Goal: Transaction & Acquisition: Purchase product/service

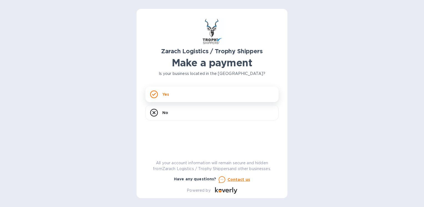
click at [196, 94] on div "Yes" at bounding box center [212, 95] width 133 height 16
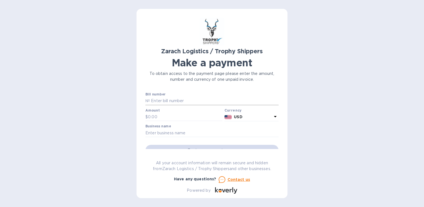
click at [158, 101] on input "text" at bounding box center [214, 101] width 129 height 8
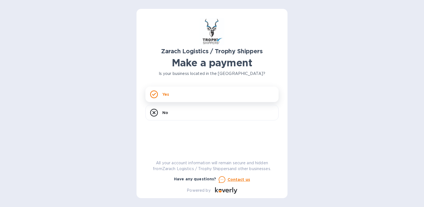
click at [168, 97] on p "Yes" at bounding box center [165, 95] width 7 height 6
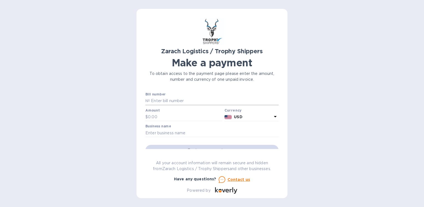
click at [163, 100] on input "text" at bounding box center [214, 101] width 129 height 8
type input "B00173626"
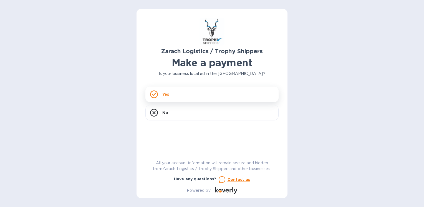
click at [199, 96] on div "Yes" at bounding box center [212, 95] width 133 height 16
click at [176, 97] on div "Yes" at bounding box center [212, 95] width 133 height 16
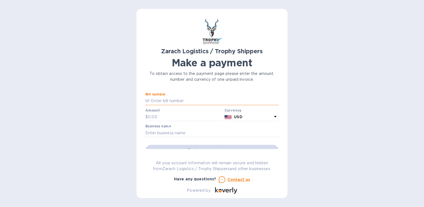
click at [164, 99] on input "text" at bounding box center [214, 101] width 129 height 8
type input "B00173626"
click at [167, 117] on input "text" at bounding box center [185, 117] width 74 height 8
type input "1,477.90"
click at [189, 132] on input "text" at bounding box center [212, 133] width 133 height 8
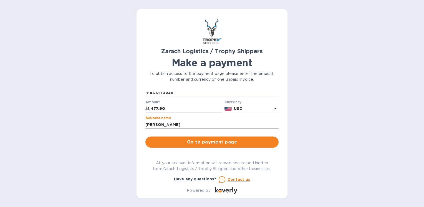
scroll to position [8, 0]
type input "[PERSON_NAME]"
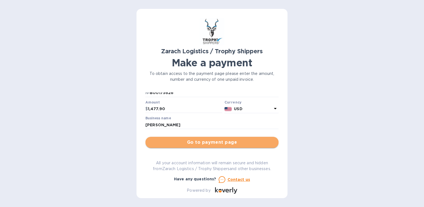
click at [213, 144] on span "Go to payment page" at bounding box center [212, 142] width 124 height 7
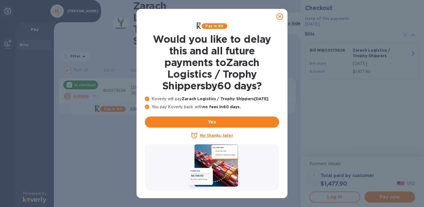
click at [219, 136] on u "No thanks, later" at bounding box center [216, 135] width 33 height 4
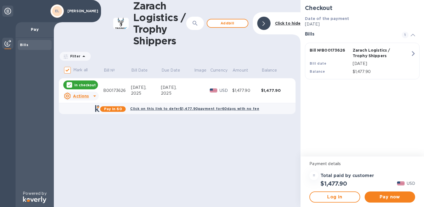
click at [84, 96] on u "Actions" at bounding box center [81, 96] width 16 height 4
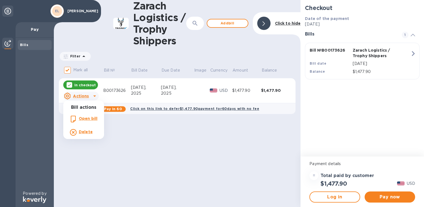
click at [176, 172] on div at bounding box center [212, 103] width 424 height 207
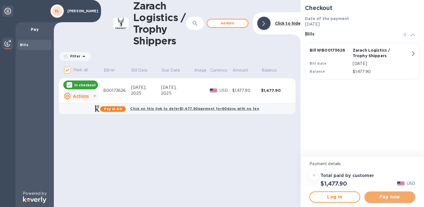
click at [388, 197] on span "Pay now" at bounding box center [390, 197] width 42 height 7
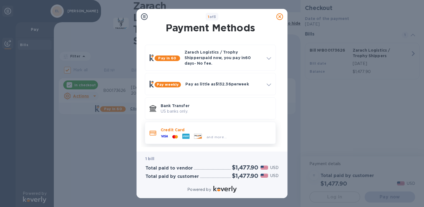
scroll to position [4, 0]
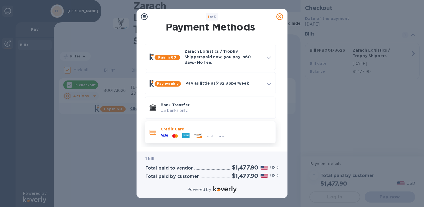
click at [171, 134] on div at bounding box center [175, 136] width 10 height 5
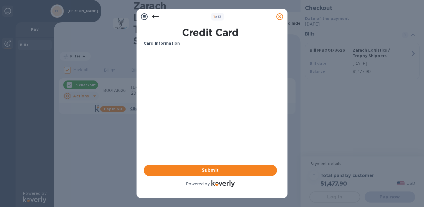
scroll to position [0, 0]
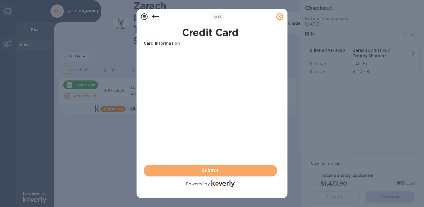
click at [214, 170] on span "Submit" at bounding box center [210, 170] width 124 height 7
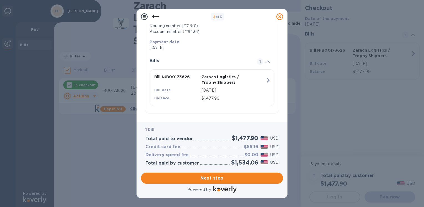
scroll to position [101, 0]
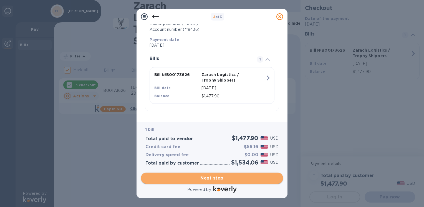
click at [219, 177] on span "Next step" at bounding box center [212, 178] width 133 height 7
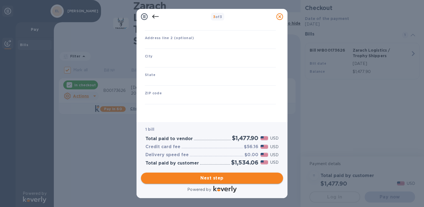
scroll to position [65, 0]
type input "[GEOGRAPHIC_DATA]"
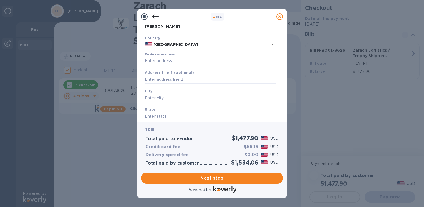
scroll to position [31, 0]
click at [159, 59] on input "Business address" at bounding box center [210, 59] width 131 height 8
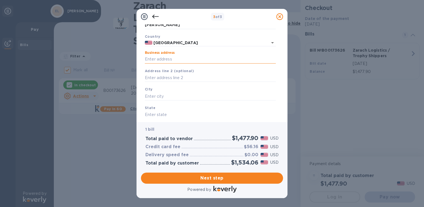
type input "[STREET_ADDRESS]"
click at [159, 98] on input "text" at bounding box center [210, 96] width 131 height 8
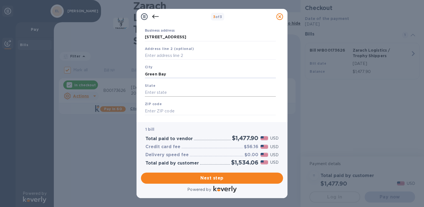
scroll to position [65, 0]
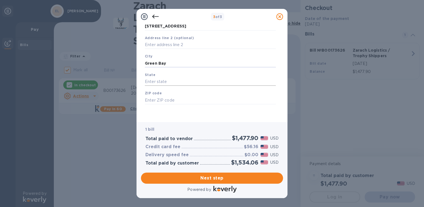
type input "Green Bay"
click at [156, 81] on input "text" at bounding box center [210, 82] width 131 height 8
type input "WI"
click at [158, 97] on input "text" at bounding box center [210, 100] width 131 height 8
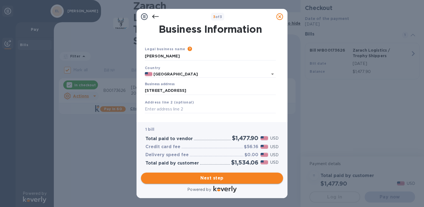
type input "54311"
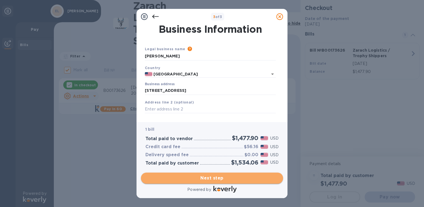
click at [214, 180] on span "Next step" at bounding box center [212, 178] width 133 height 7
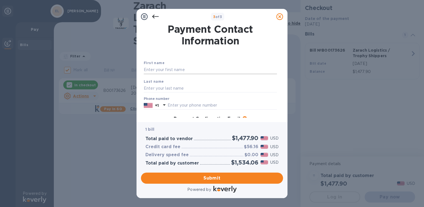
click at [167, 71] on input "text" at bounding box center [210, 70] width 133 height 8
type input "[PERSON_NAME]"
type input "9202462004"
type input "[EMAIL_ADDRESS][DOMAIN_NAME]"
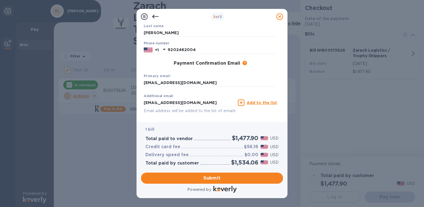
scroll to position [78, 0]
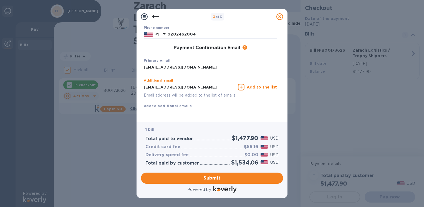
click at [203, 83] on input "[EMAIL_ADDRESS][DOMAIN_NAME]" at bounding box center [190, 87] width 92 height 8
type input "e"
type input "[EMAIL_ADDRESS][DOMAIN_NAME]"
click at [244, 84] on icon at bounding box center [241, 87] width 7 height 7
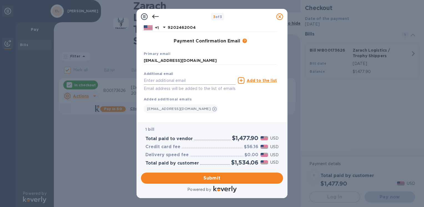
click at [159, 83] on input "text" at bounding box center [190, 80] width 92 height 8
type input "[EMAIL_ADDRESS][DOMAIN_NAME]"
click at [243, 82] on icon at bounding box center [241, 80] width 7 height 7
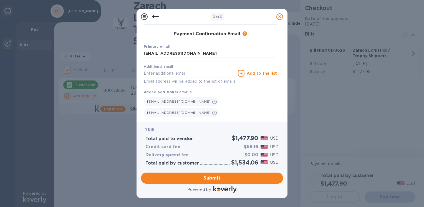
scroll to position [89, 0]
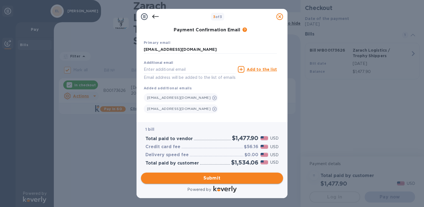
click at [220, 179] on span "Submit" at bounding box center [212, 178] width 133 height 7
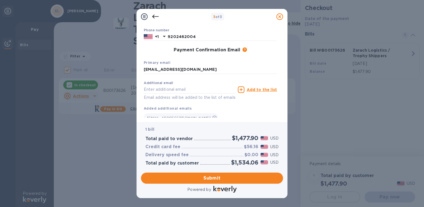
scroll to position [0, 0]
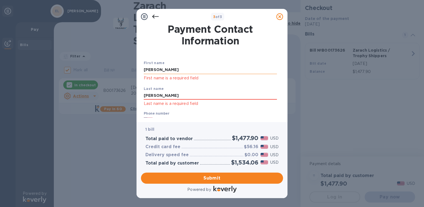
click at [173, 70] on input "[PERSON_NAME]" at bounding box center [210, 70] width 133 height 8
type input "E"
type input "[PERSON_NAME]"
click at [247, 86] on div "Last name [PERSON_NAME] Last name is a required field" at bounding box center [211, 97] width 138 height 26
click at [177, 97] on input "[PERSON_NAME]" at bounding box center [210, 96] width 133 height 8
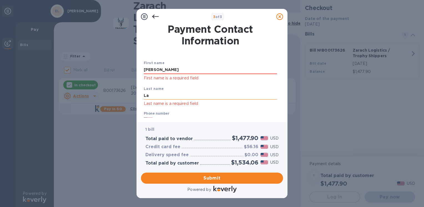
type input "L"
type input "[PERSON_NAME]"
click at [269, 107] on div "Last name [PERSON_NAME] Last name is a required field" at bounding box center [211, 97] width 138 height 26
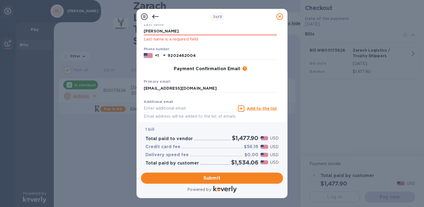
scroll to position [104, 0]
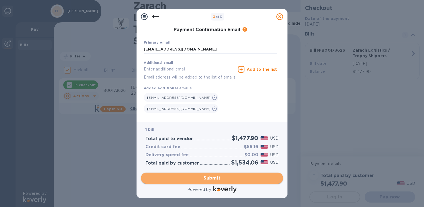
click at [213, 179] on span "Submit" at bounding box center [212, 178] width 133 height 7
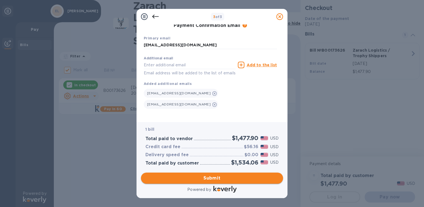
scroll to position [89, 0]
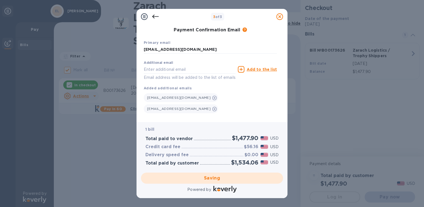
checkbox input "false"
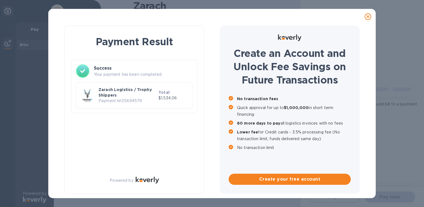
scroll to position [0, 0]
